Goal: Ask a question

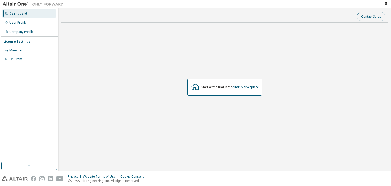
click at [367, 16] on button "Contact Sales" at bounding box center [371, 16] width 28 height 9
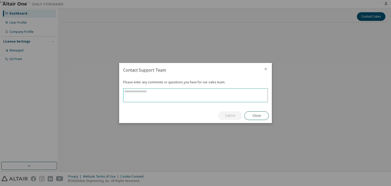
click at [175, 95] on textarea at bounding box center [195, 95] width 144 height 13
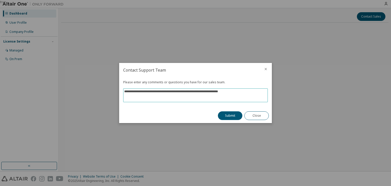
type textarea "**********"
click at [265, 114] on button "Close" at bounding box center [256, 115] width 24 height 9
